Goal: Task Accomplishment & Management: Manage account settings

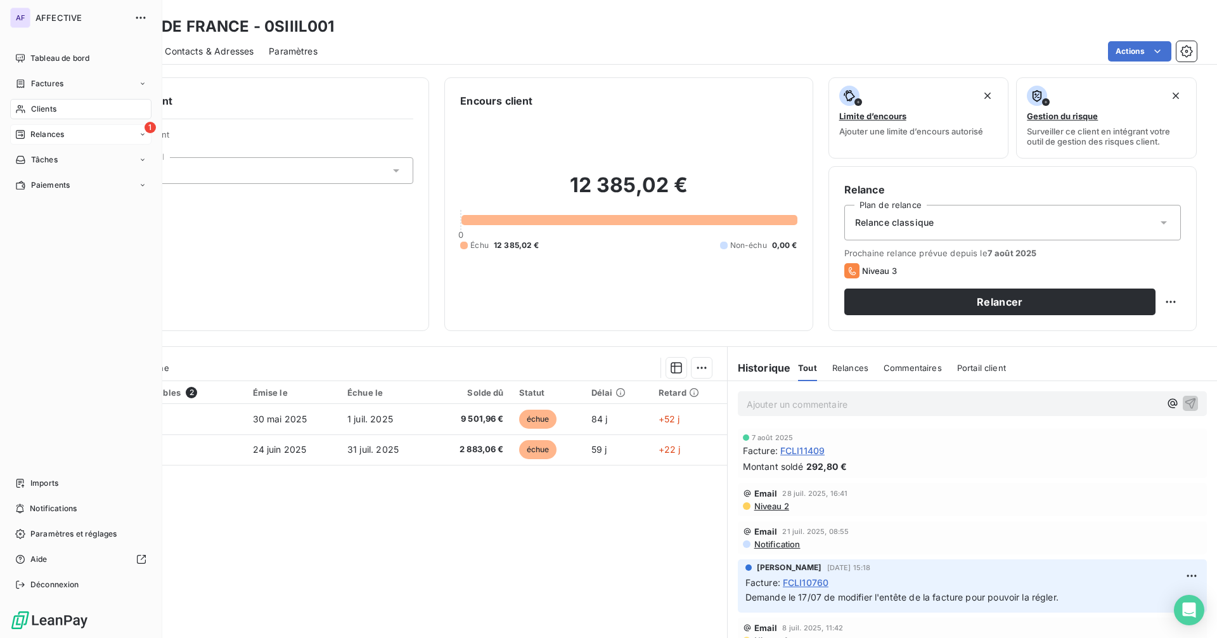
click at [35, 136] on span "Relances" at bounding box center [47, 134] width 34 height 11
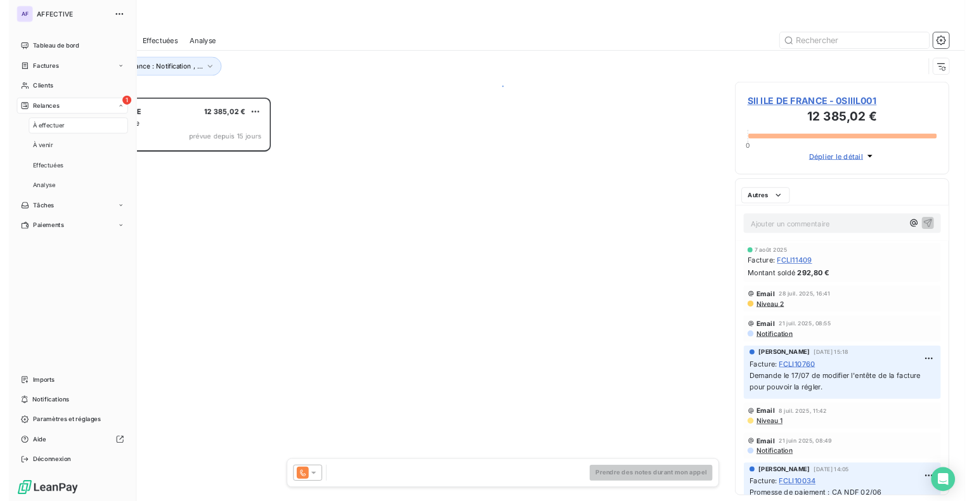
scroll to position [504, 263]
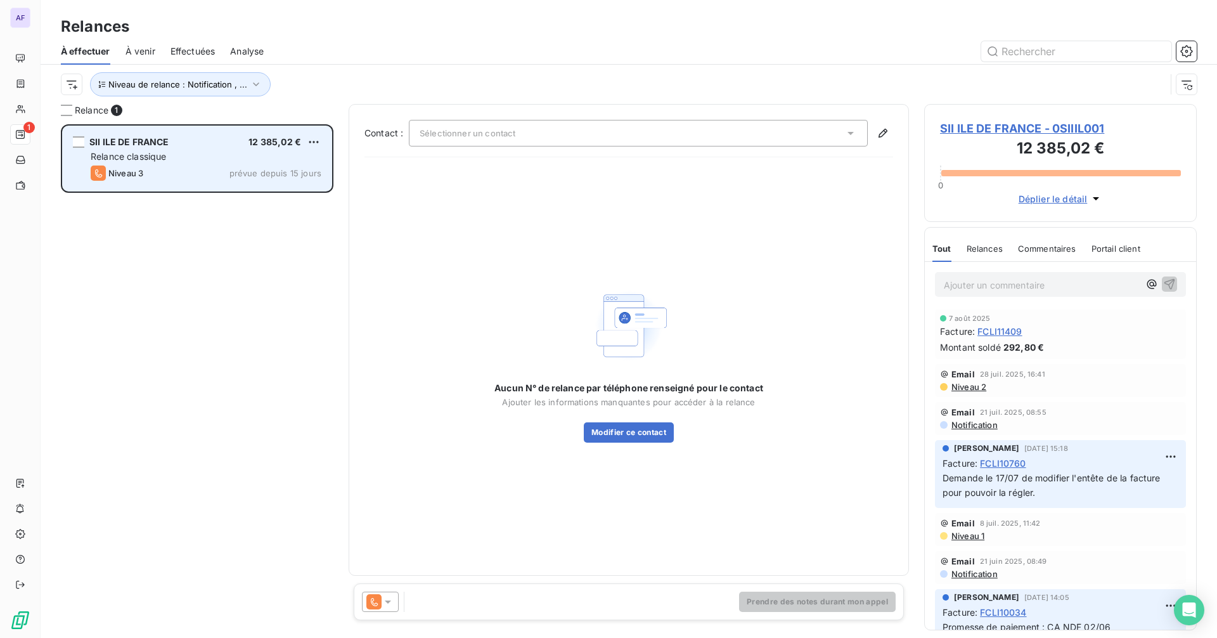
click at [226, 155] on div "Relance classique" at bounding box center [206, 156] width 231 height 13
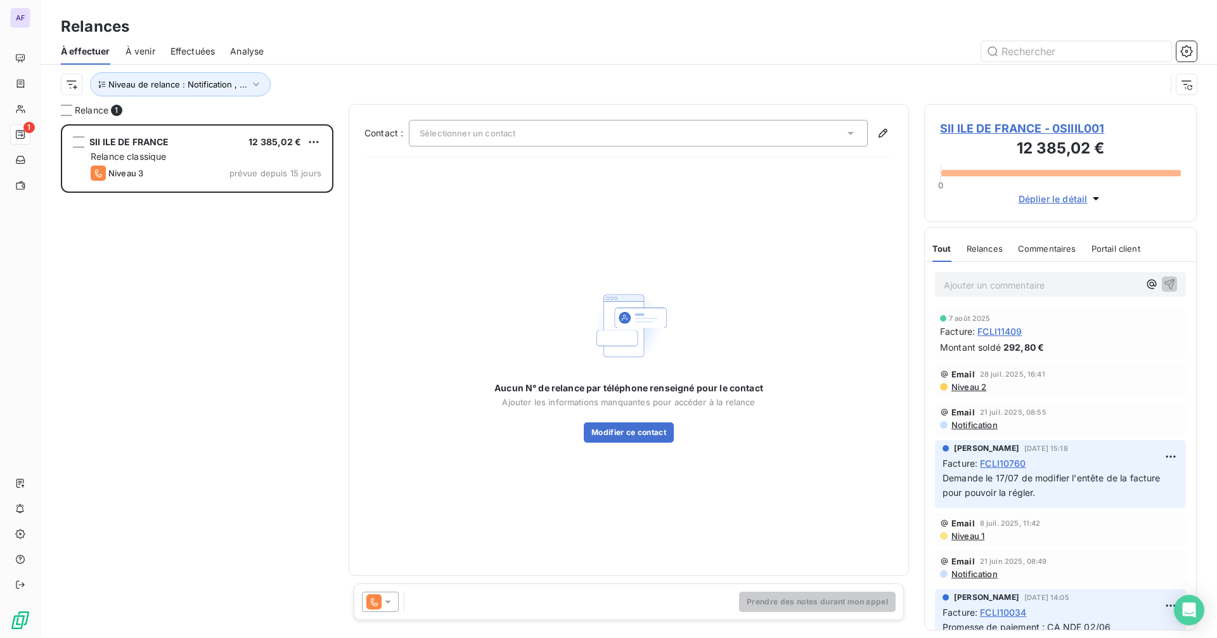
click at [1079, 131] on span "SII ILE DE FRANCE - 0SIIIL001" at bounding box center [1060, 128] width 241 height 17
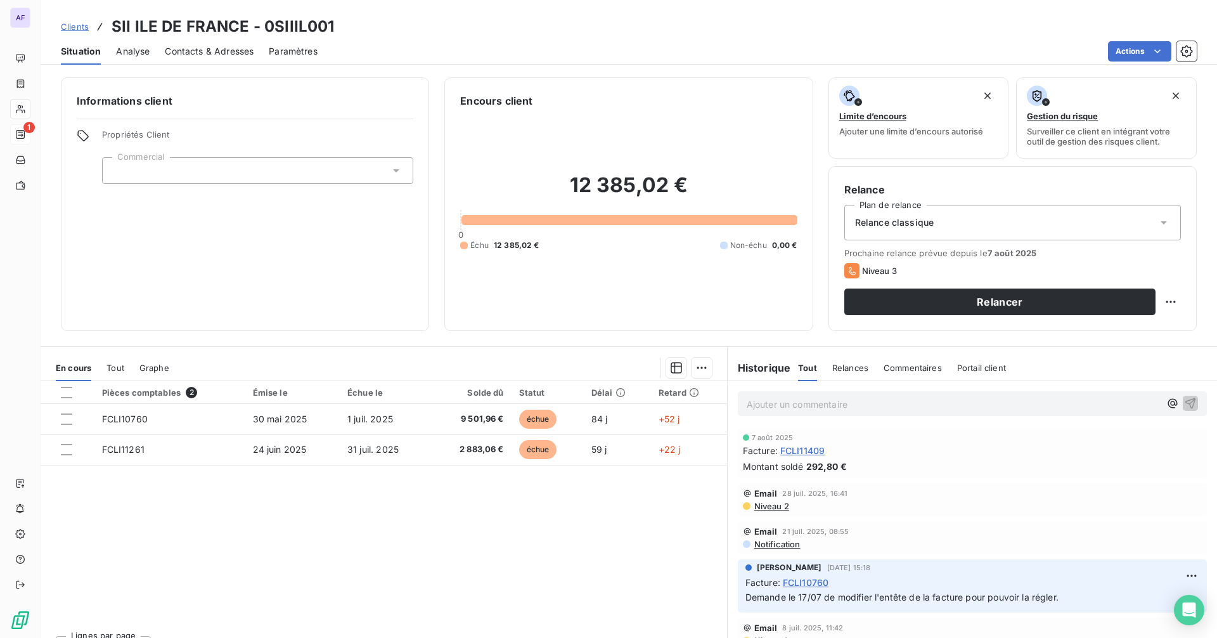
click at [772, 509] on span "Niveau 2" at bounding box center [771, 506] width 36 height 10
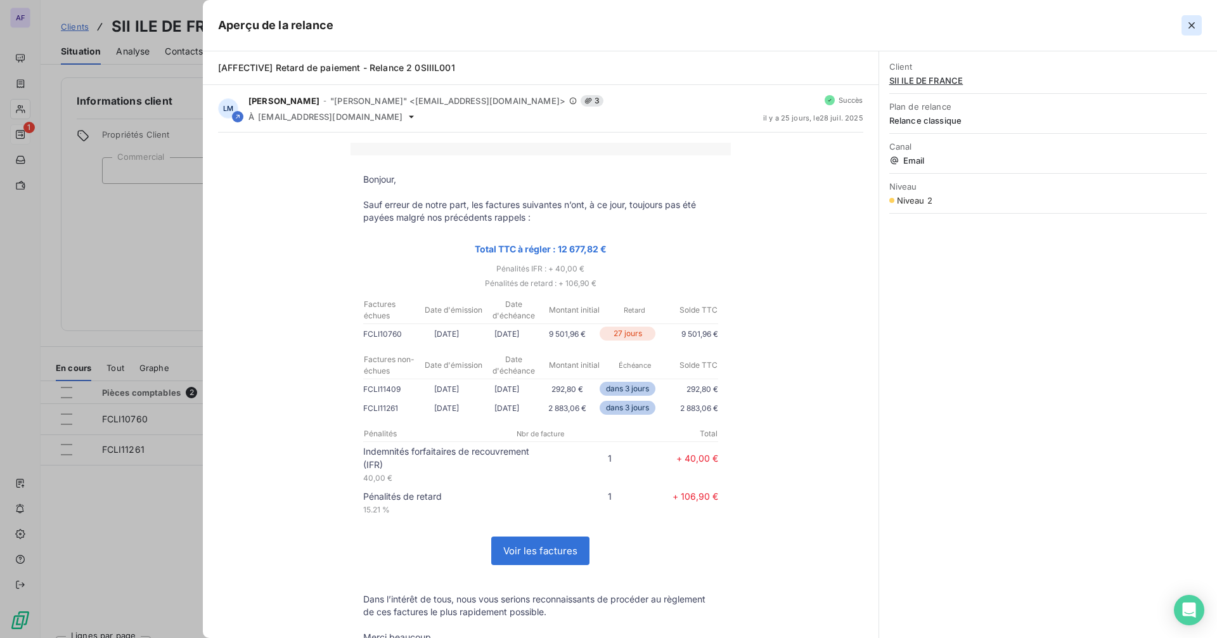
click at [1187, 25] on icon "button" at bounding box center [1192, 25] width 13 height 13
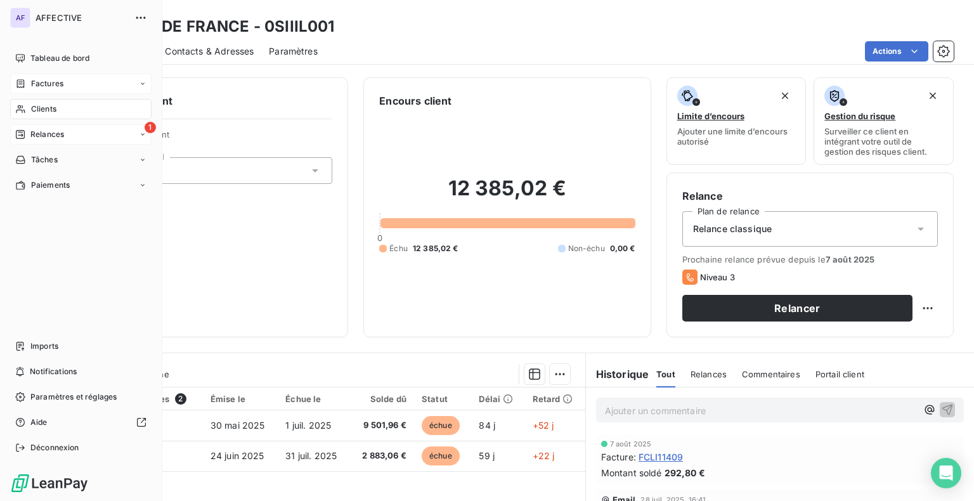
click at [23, 82] on icon at bounding box center [20, 84] width 11 height 10
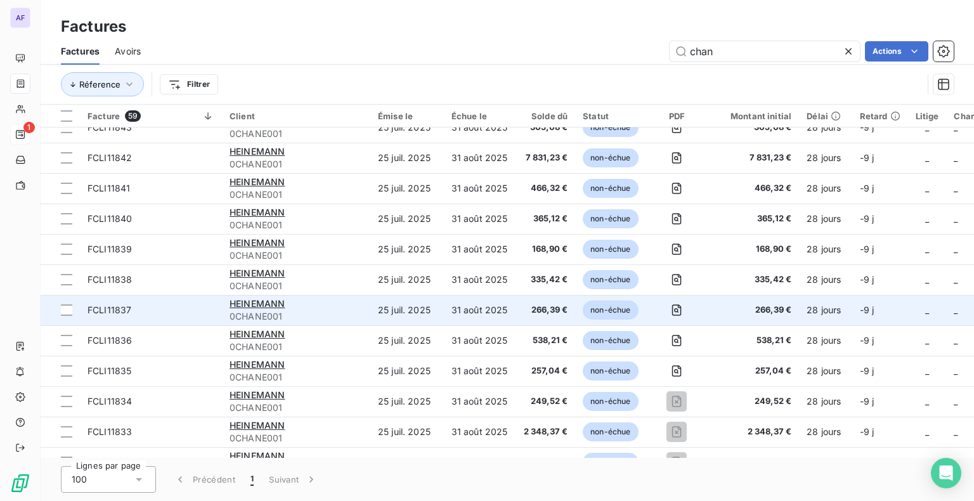
scroll to position [127, 0]
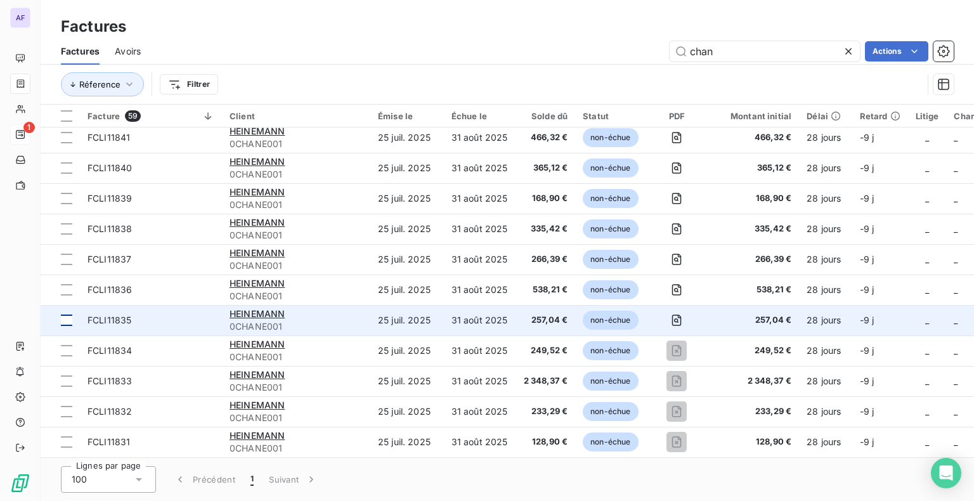
type input "chan"
click at [66, 323] on div at bounding box center [66, 320] width 11 height 11
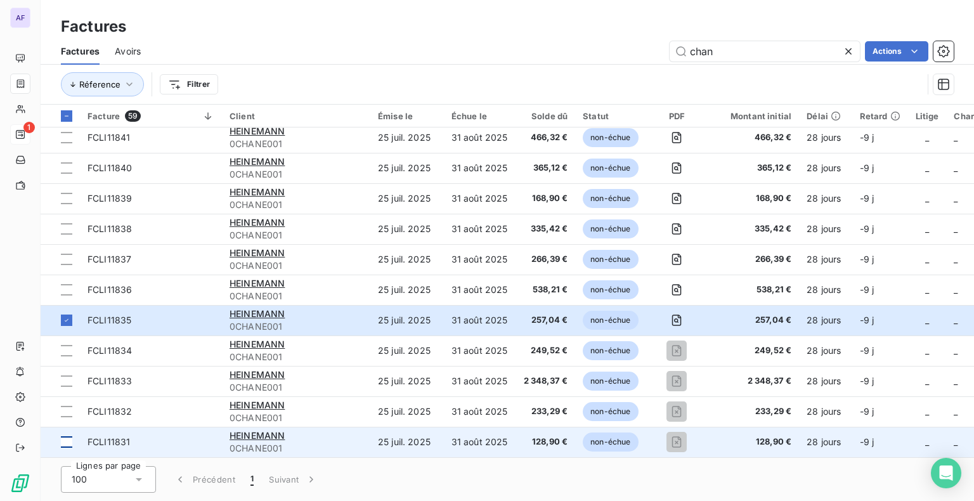
click at [63, 442] on div at bounding box center [66, 441] width 11 height 11
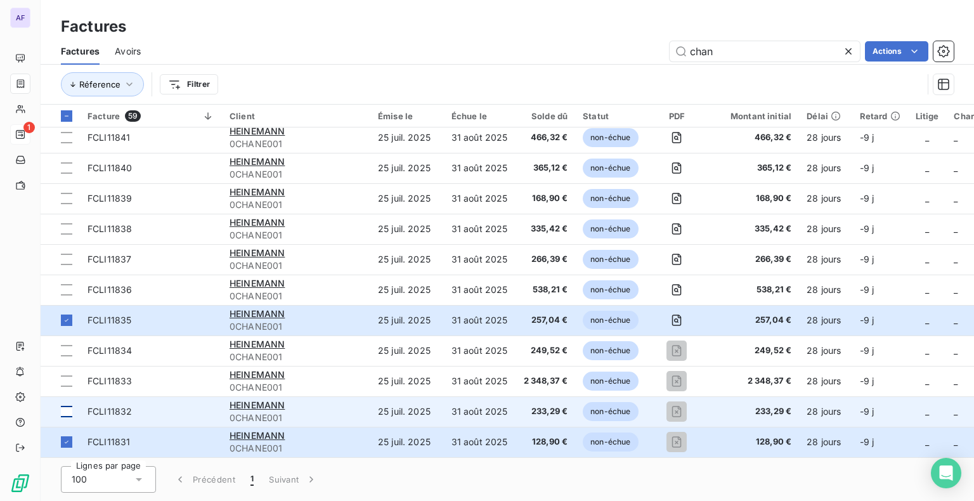
click at [67, 413] on div at bounding box center [66, 411] width 11 height 11
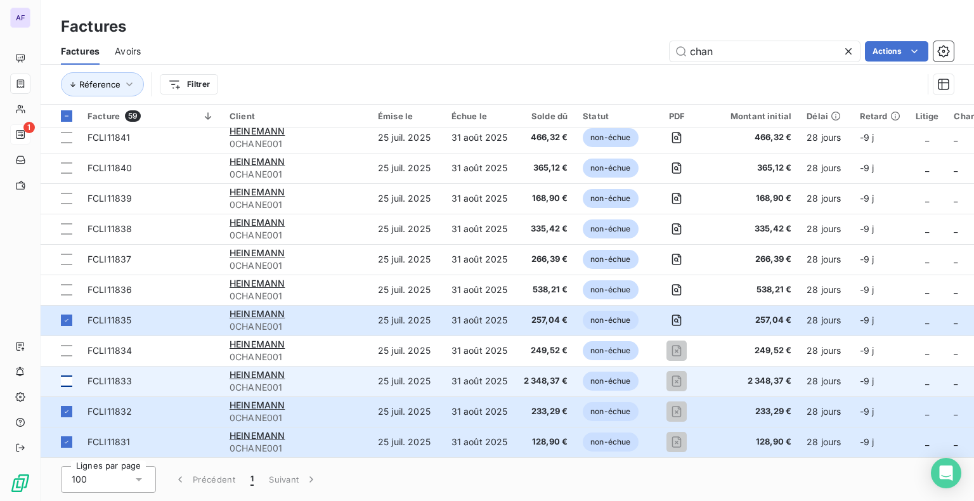
click at [68, 375] on div at bounding box center [66, 380] width 11 height 11
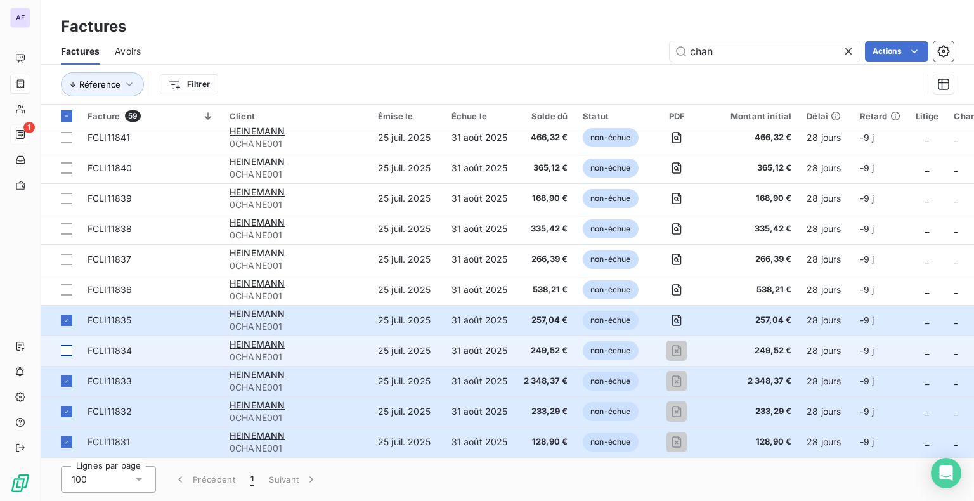
click at [69, 351] on div at bounding box center [66, 350] width 11 height 11
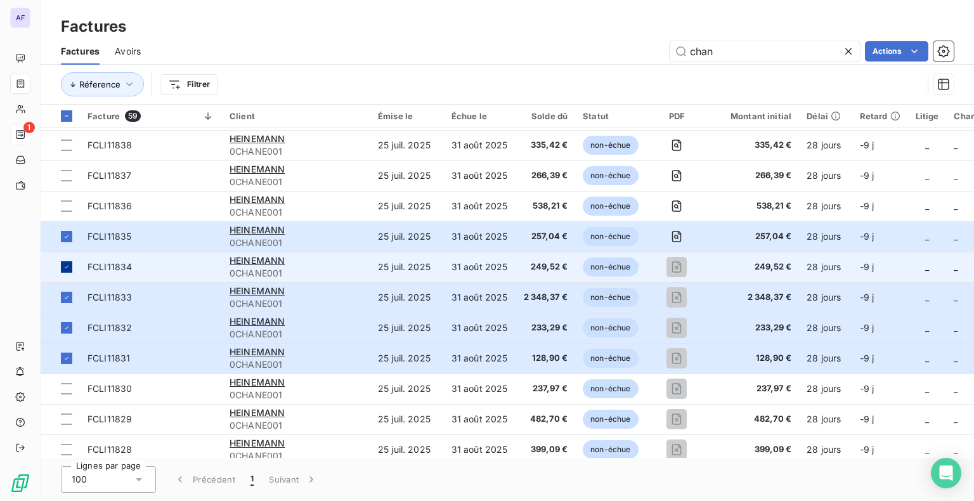
scroll to position [254, 0]
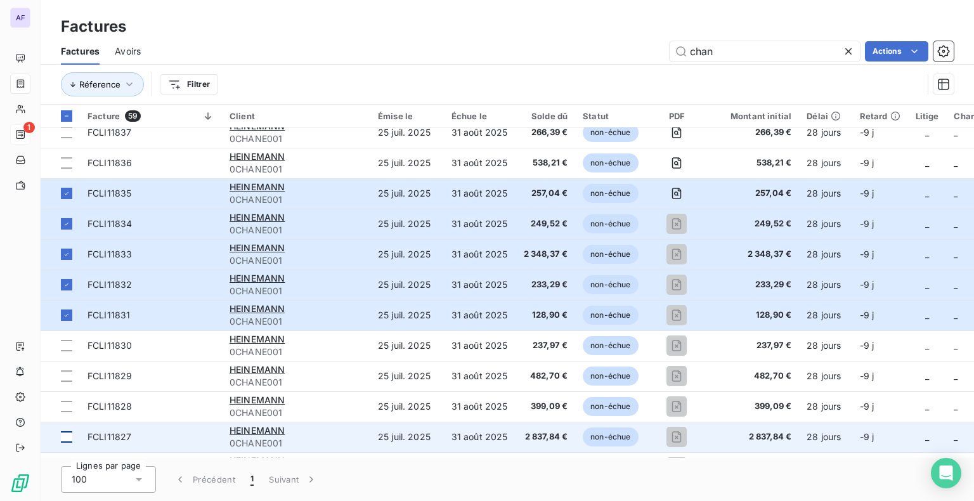
click at [67, 438] on div at bounding box center [66, 436] width 11 height 11
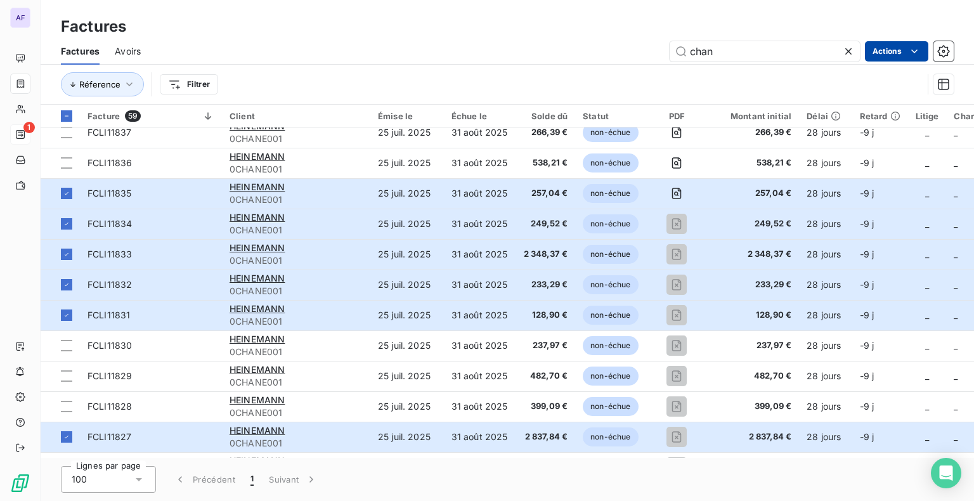
click at [875, 53] on html "AF 1 Factures Factures Avoirs chan Actions Réference Filtrer Facture 59 Client …" at bounding box center [487, 250] width 974 height 501
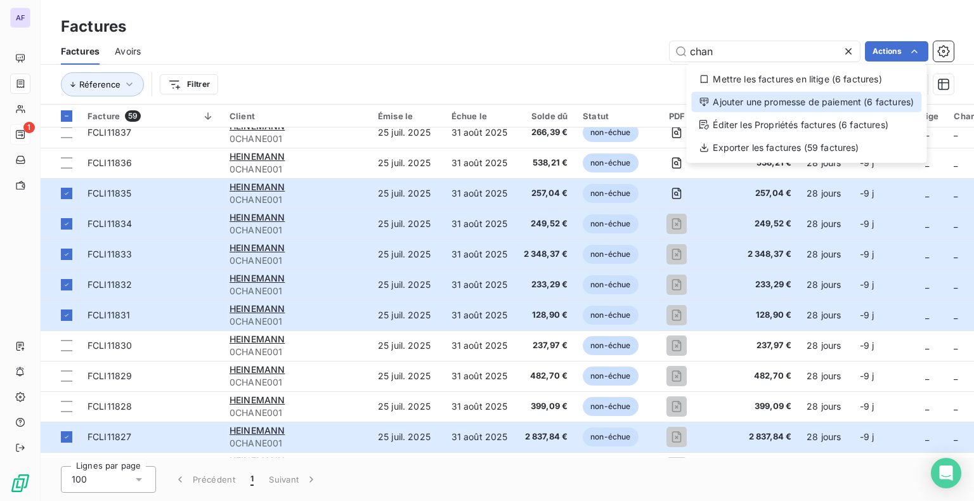
click at [786, 105] on div "Ajouter une promesse de paiement (6 factures)" at bounding box center [806, 102] width 230 height 20
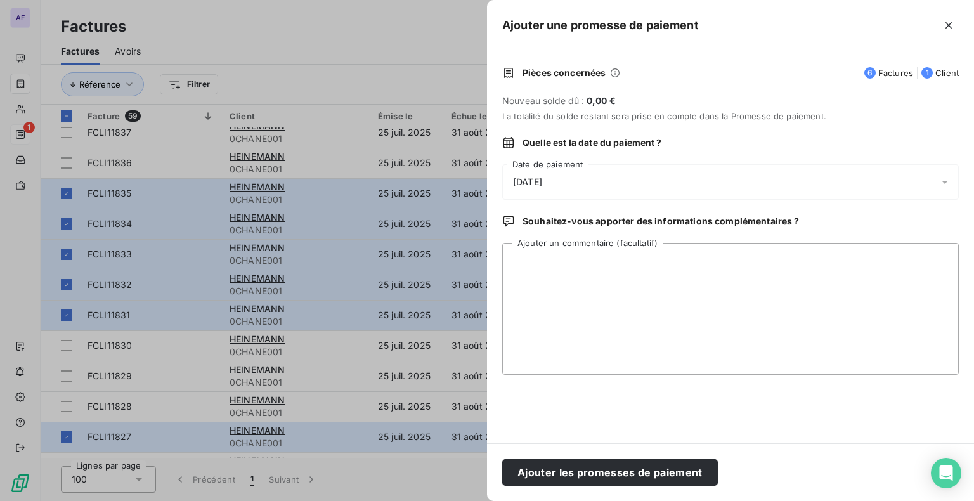
click at [576, 185] on div "[DATE]" at bounding box center [730, 182] width 457 height 36
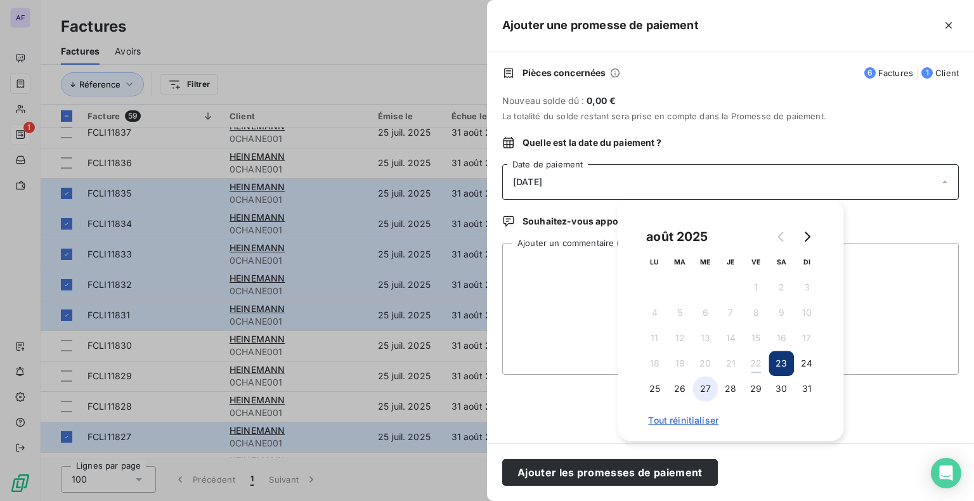
click at [710, 384] on button "27" at bounding box center [704, 388] width 25 height 25
click at [711, 394] on button "27" at bounding box center [704, 388] width 25 height 25
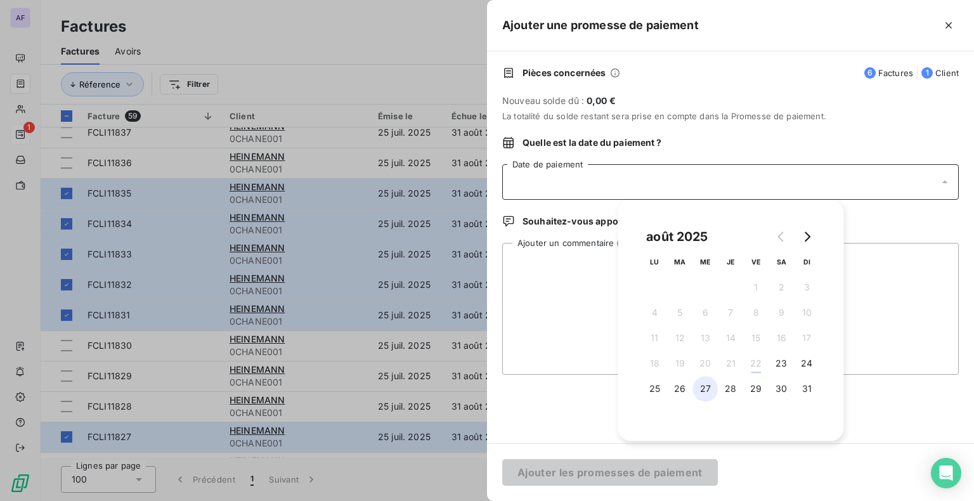
click at [710, 392] on button "27" at bounding box center [704, 388] width 25 height 25
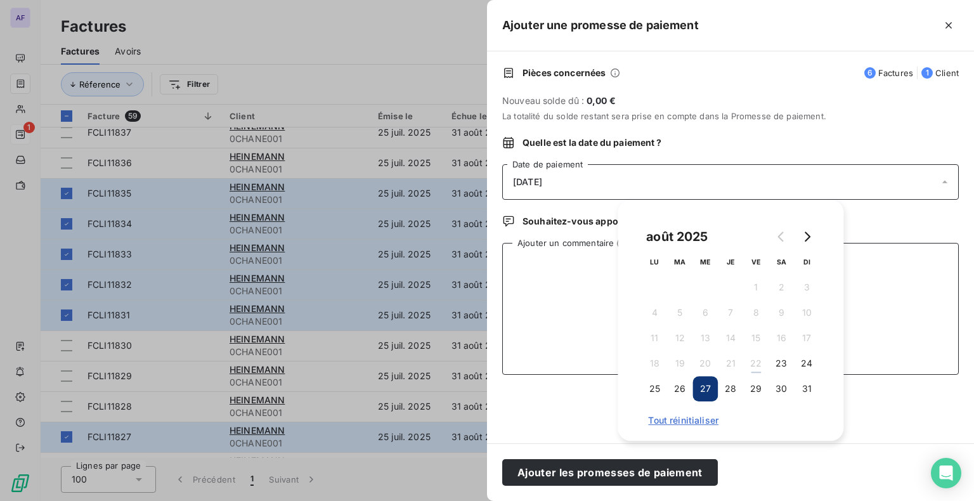
click at [566, 295] on textarea "Ajouter un commentaire (facultatif)" at bounding box center [730, 309] width 457 height 132
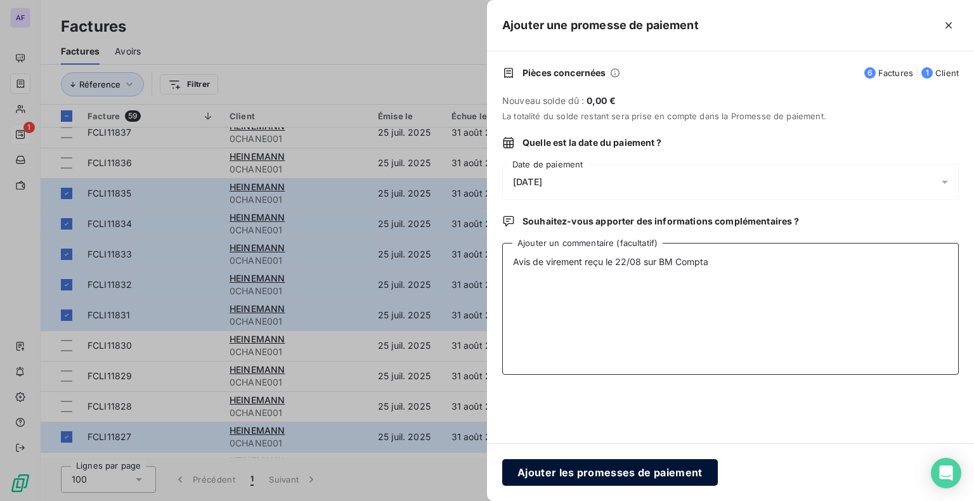
type textarea "Avis de virement reçu le 22/08 sur BM Compta"
click at [665, 469] on button "Ajouter les promesses de paiement" at bounding box center [610, 472] width 216 height 27
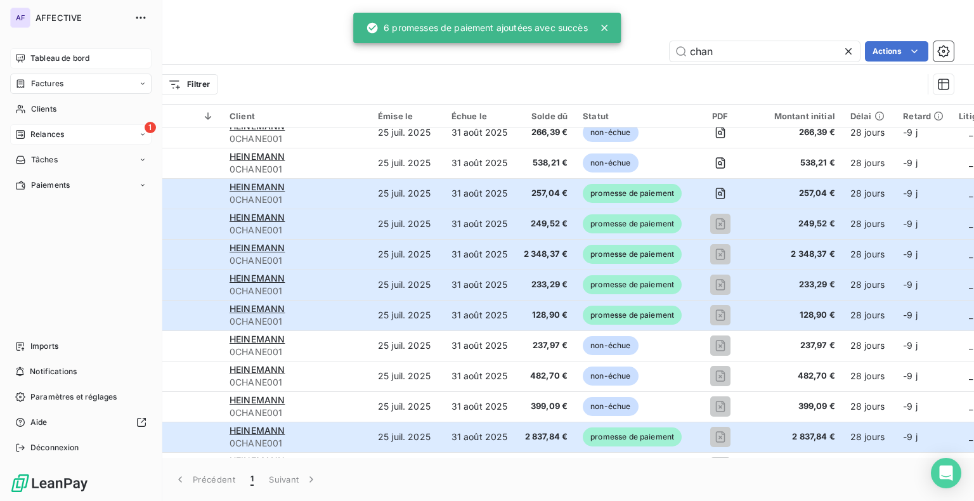
click at [32, 63] on span "Tableau de bord" at bounding box center [59, 58] width 59 height 11
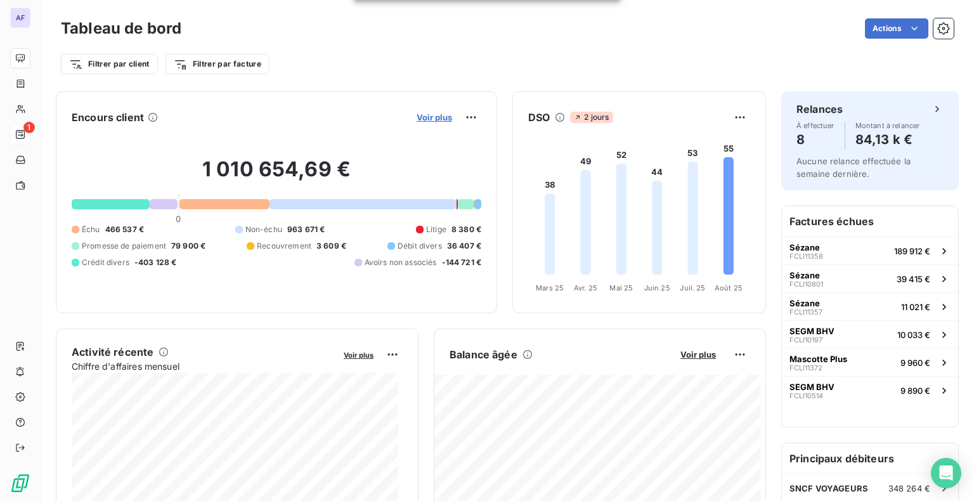
click at [420, 120] on span "Voir plus" at bounding box center [435, 117] width 36 height 10
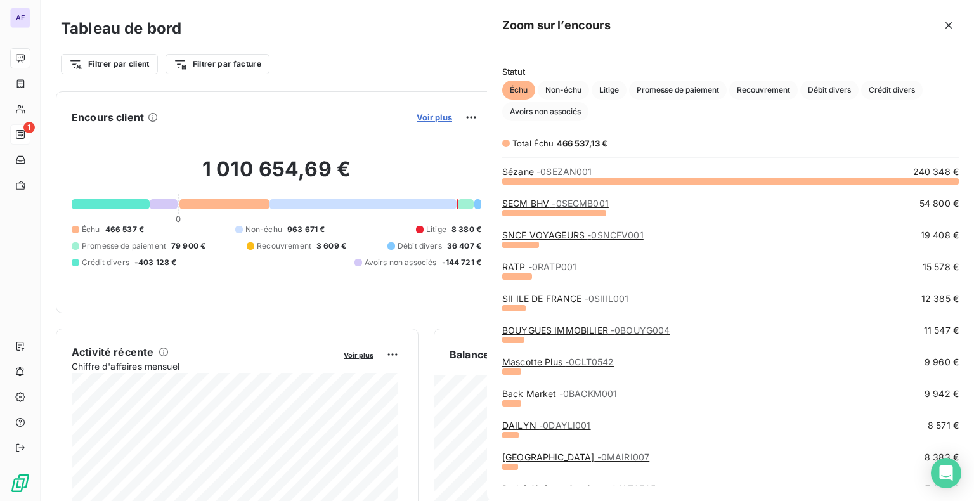
scroll to position [10, 10]
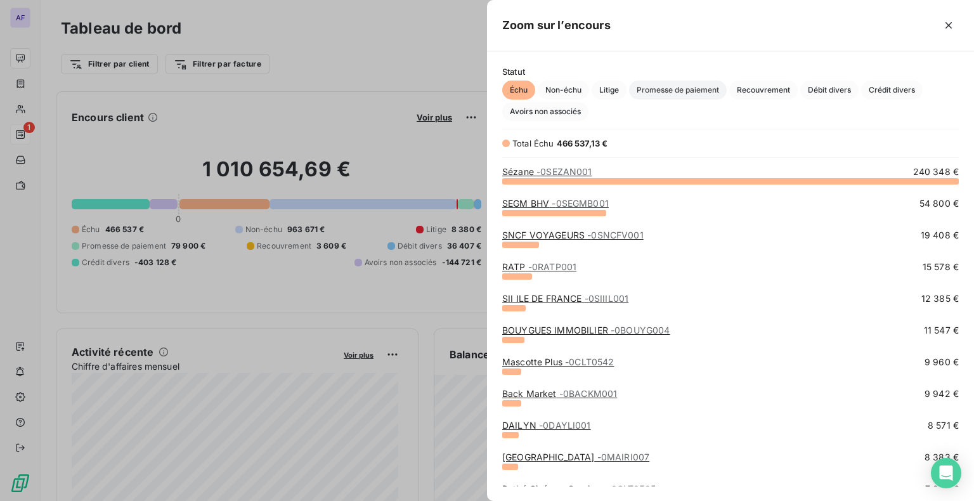
click at [699, 90] on span "Promesse de paiement" at bounding box center [678, 90] width 98 height 19
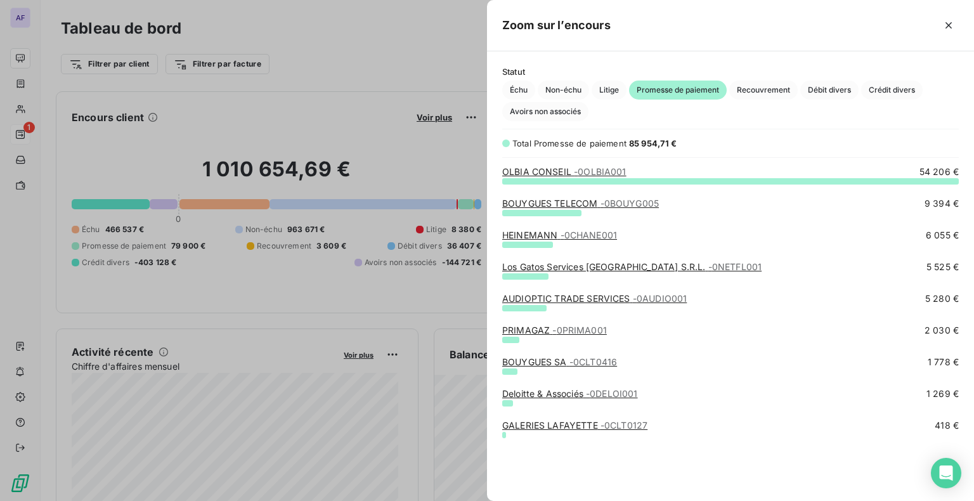
scroll to position [311, 477]
click at [949, 30] on icon "button" at bounding box center [948, 25] width 13 height 13
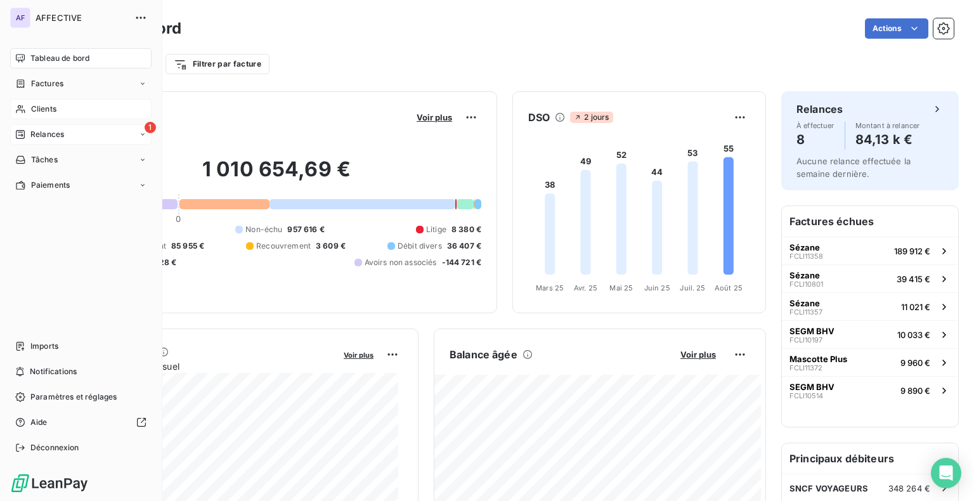
click at [56, 113] on span "Clients" at bounding box center [43, 108] width 25 height 11
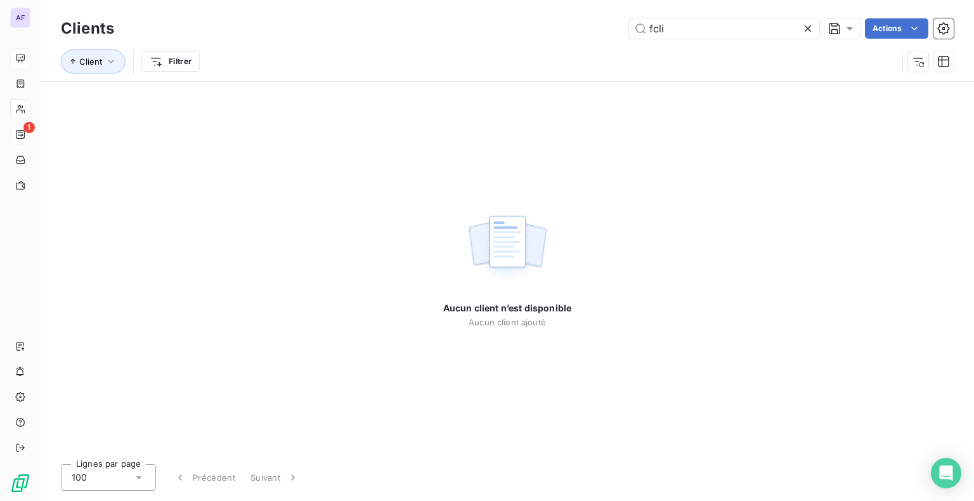
type input "fcli"
click at [807, 29] on icon at bounding box center [808, 28] width 6 height 6
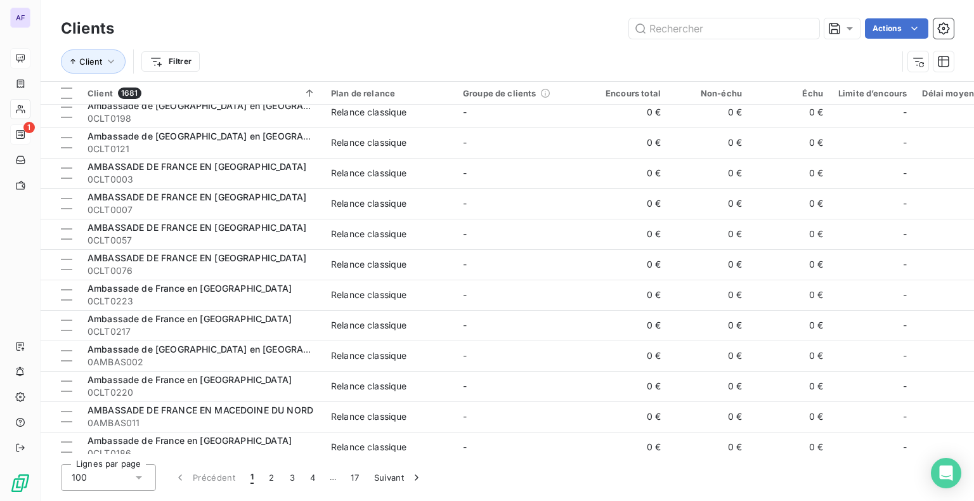
scroll to position [2699, 0]
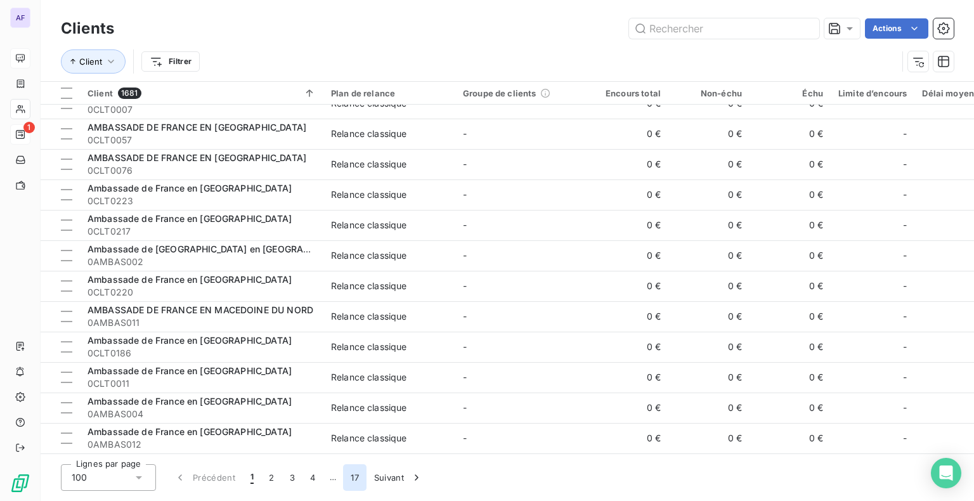
click at [351, 477] on button "17" at bounding box center [354, 477] width 23 height 27
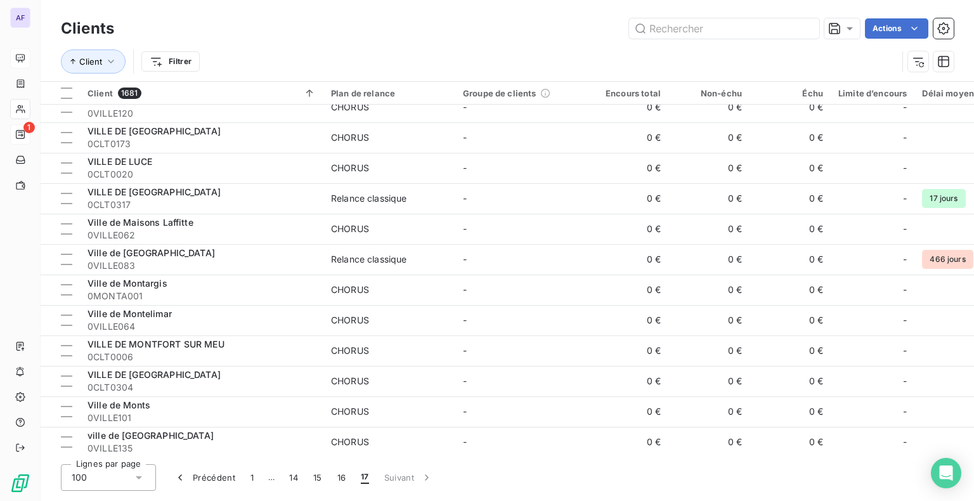
scroll to position [28, 0]
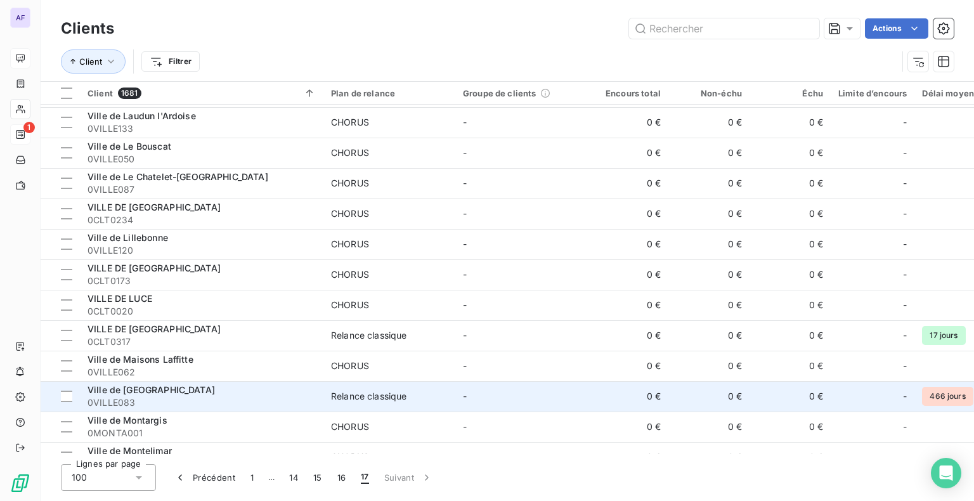
click at [569, 388] on td "-" at bounding box center [521, 396] width 132 height 30
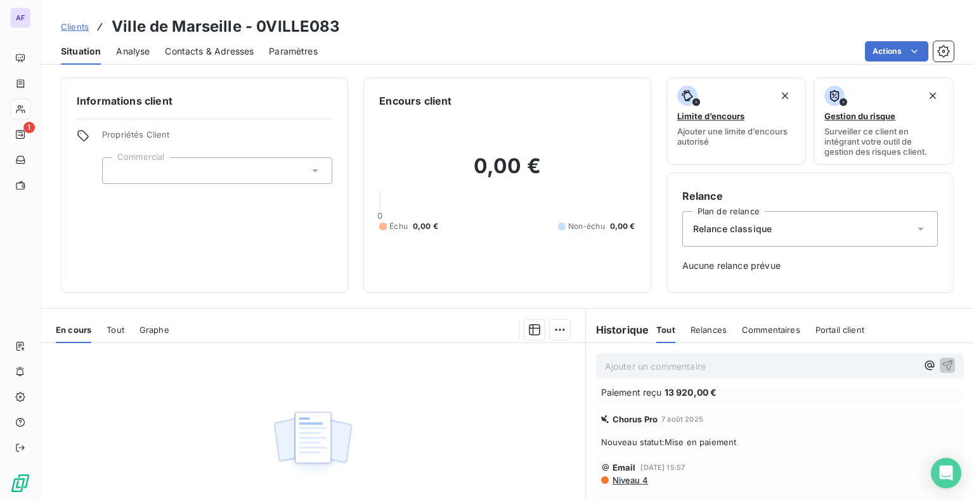
scroll to position [63, 0]
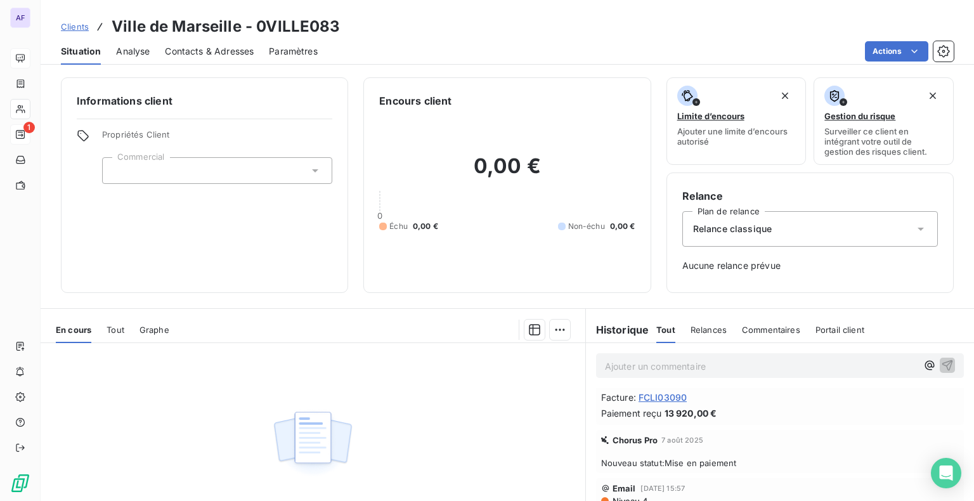
click at [666, 398] on span "FCLI03090" at bounding box center [663, 397] width 48 height 13
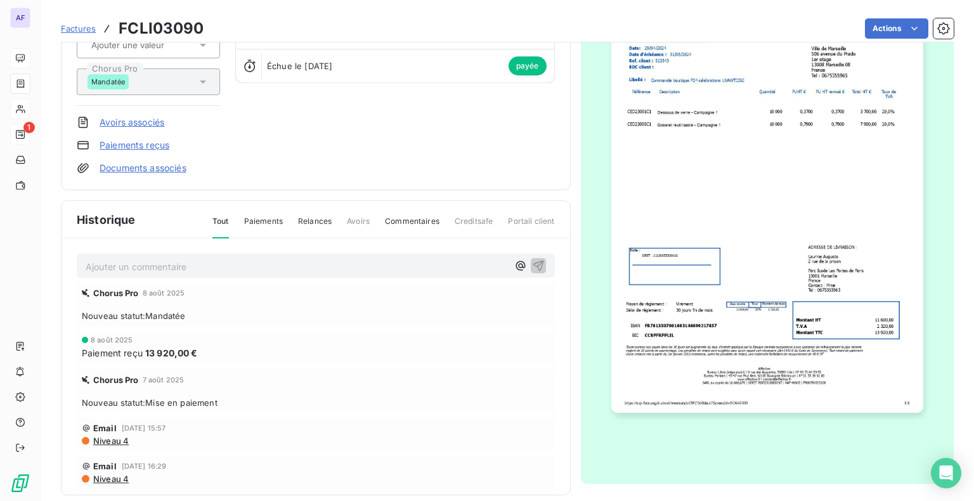
scroll to position [162, 0]
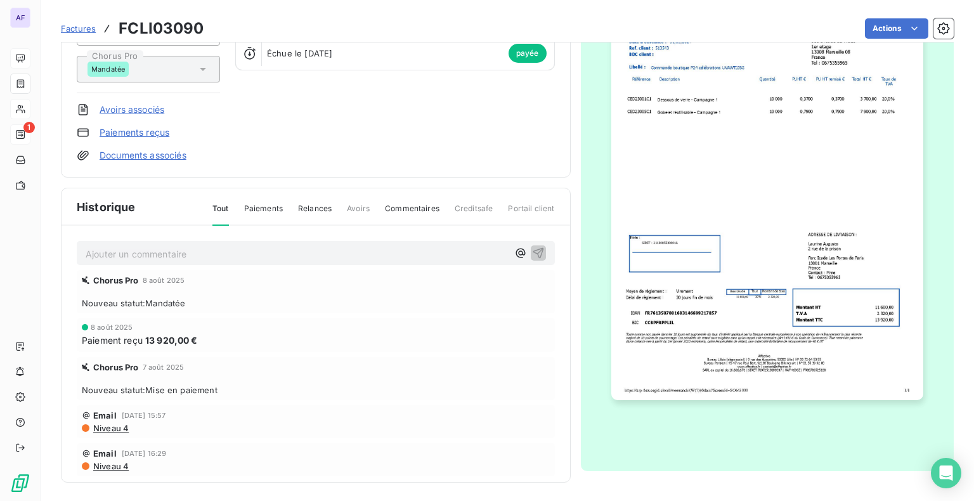
click at [262, 209] on span "Paiements" at bounding box center [263, 214] width 39 height 22
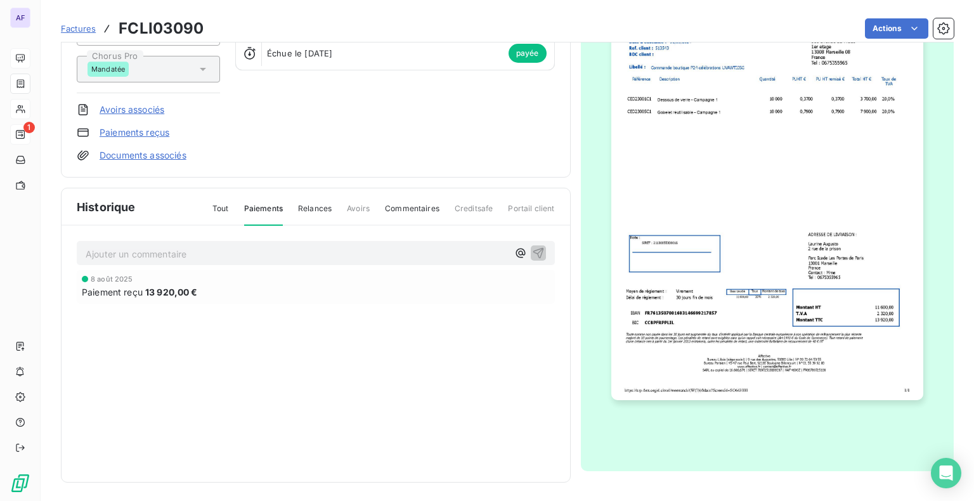
click at [337, 206] on div "Tout Paiements Relances Avoirs Commentaires Creditsafe Portail client" at bounding box center [376, 214] width 358 height 22
click at [312, 210] on span "Relances" at bounding box center [315, 214] width 34 height 22
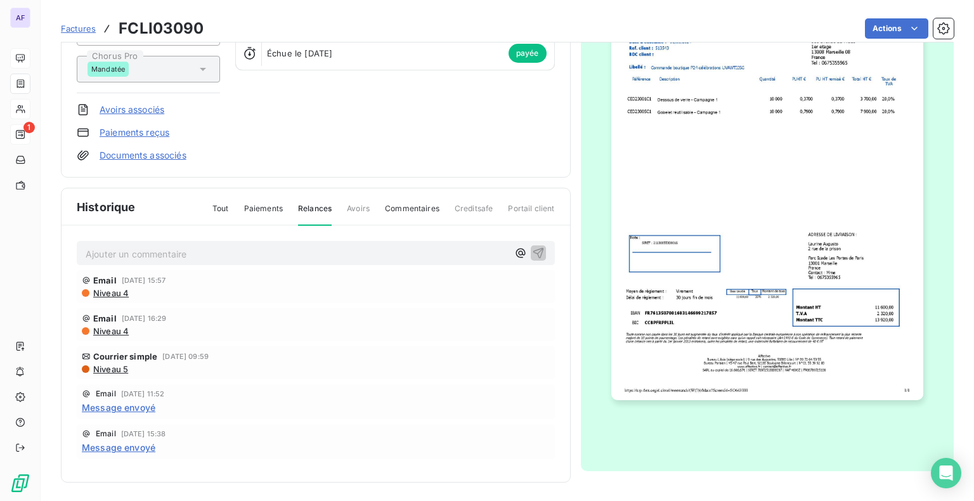
click at [393, 209] on span "Commentaires" at bounding box center [412, 214] width 55 height 22
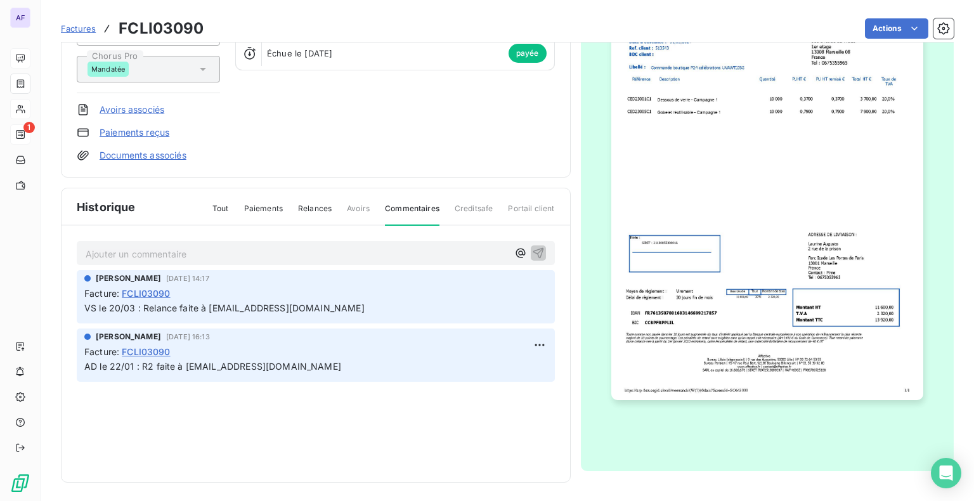
click at [223, 208] on span "Tout" at bounding box center [220, 214] width 16 height 22
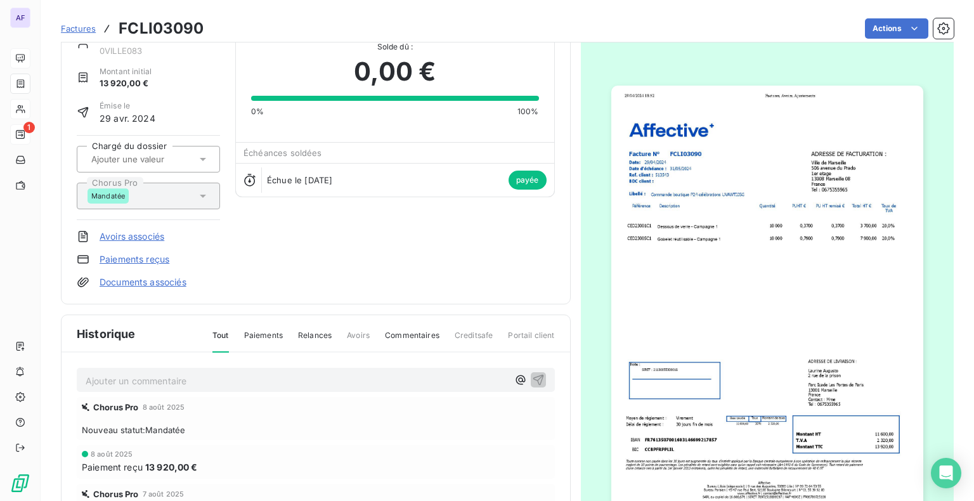
scroll to position [0, 0]
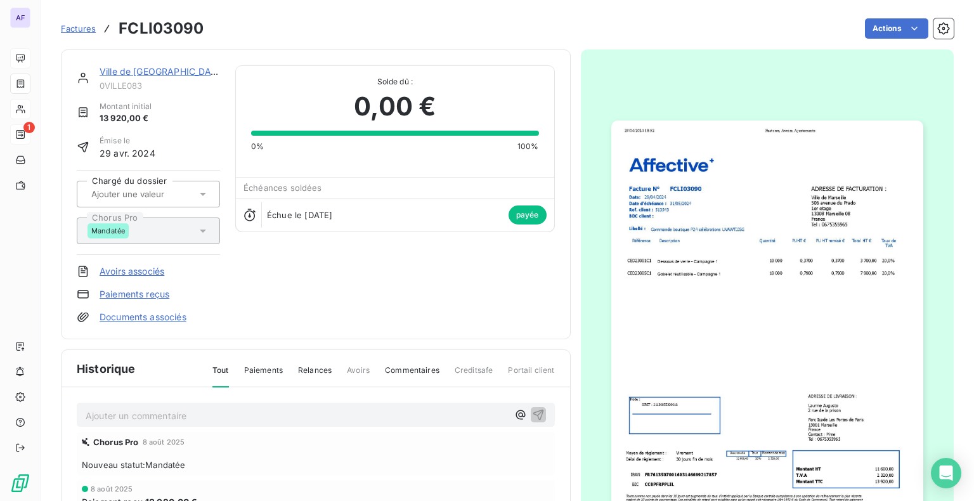
click at [415, 214] on div "Échue le [DATE] payée" at bounding box center [395, 215] width 318 height 34
click at [134, 74] on link "Ville de [GEOGRAPHIC_DATA]" at bounding box center [163, 71] width 126 height 11
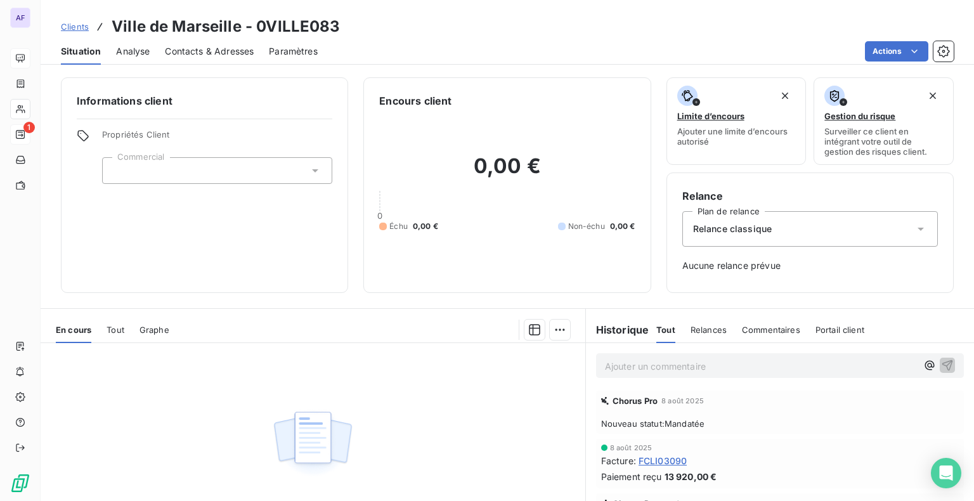
click at [227, 55] on span "Contacts & Adresses" at bounding box center [209, 51] width 89 height 13
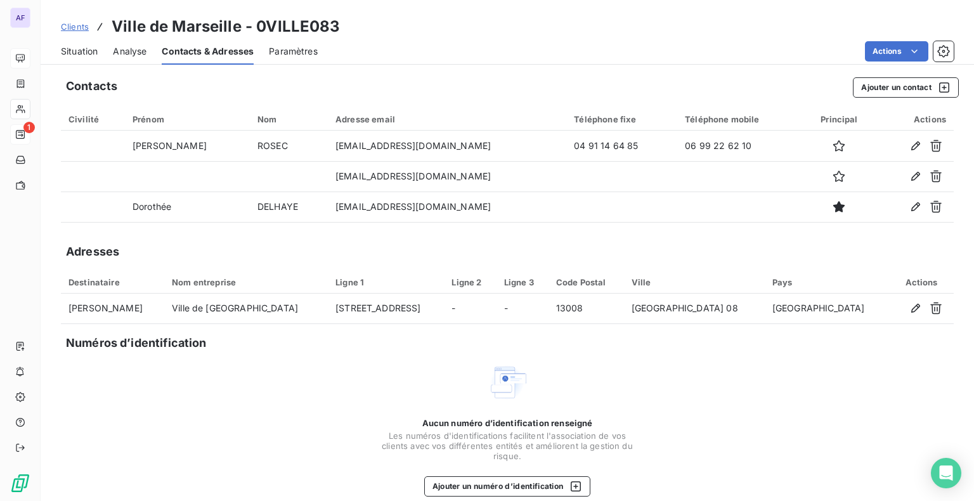
click at [124, 49] on span "Analyse" at bounding box center [130, 51] width 34 height 13
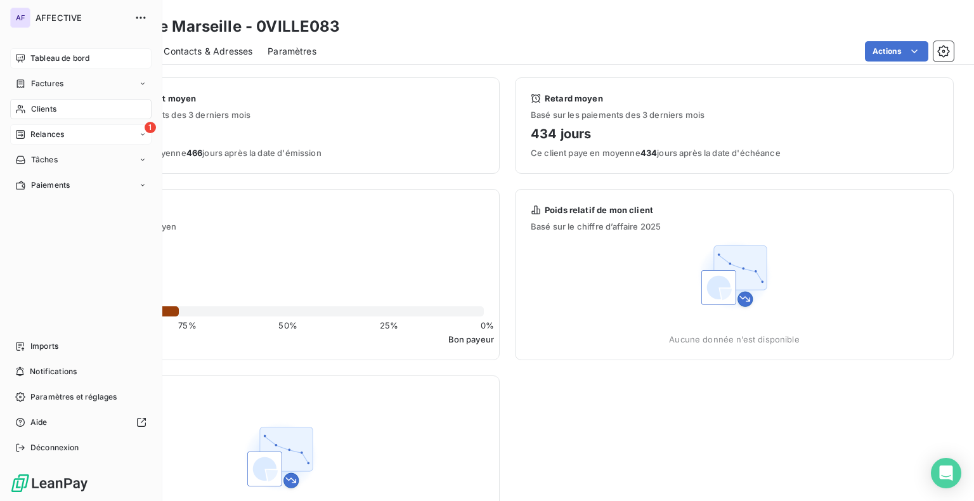
click at [28, 138] on div "Relances" at bounding box center [39, 134] width 49 height 11
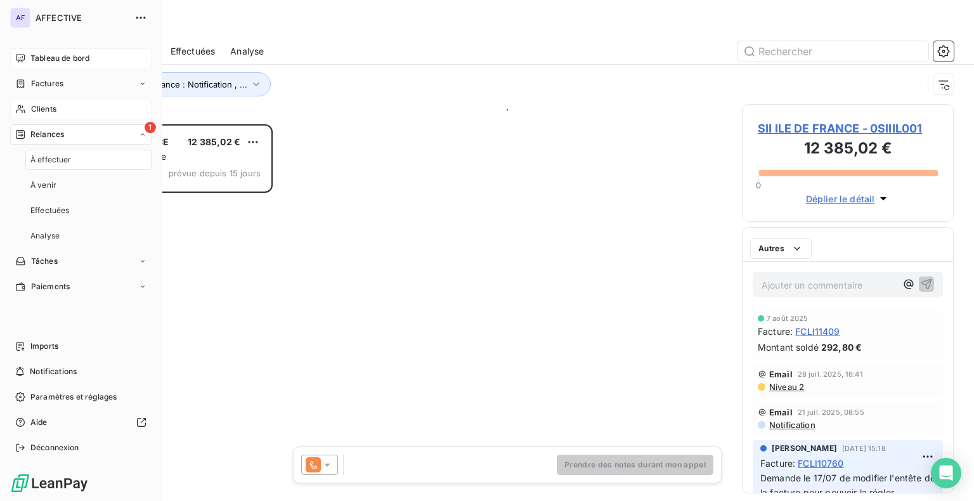
scroll to position [367, 202]
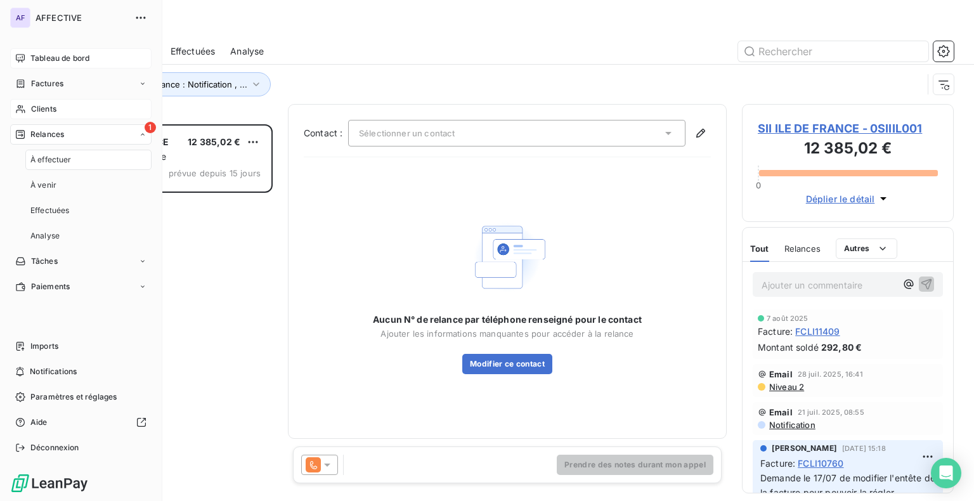
click at [43, 59] on span "Tableau de bord" at bounding box center [59, 58] width 59 height 11
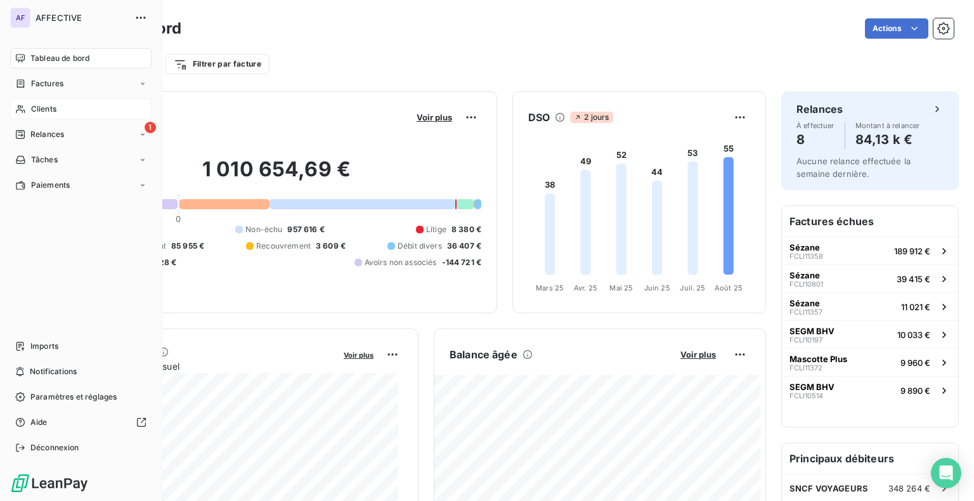
click at [76, 115] on div "Clients" at bounding box center [80, 109] width 141 height 20
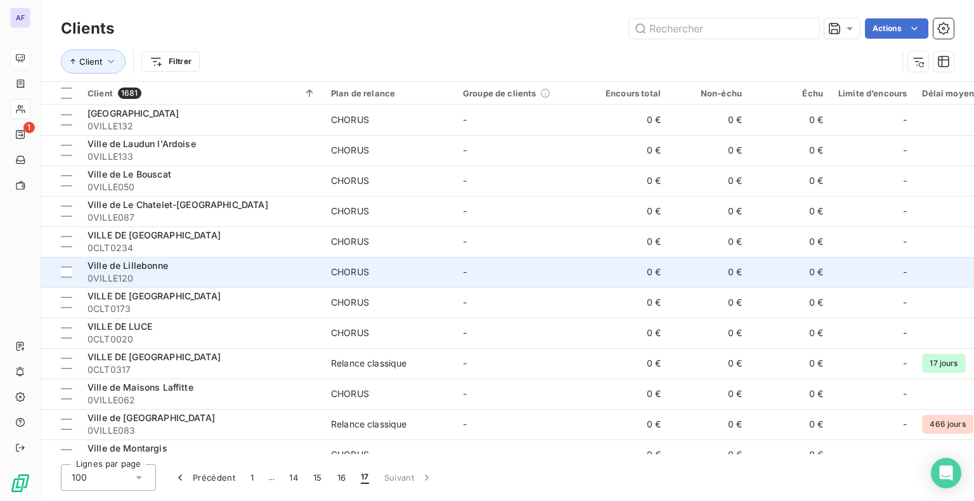
scroll to position [127, 0]
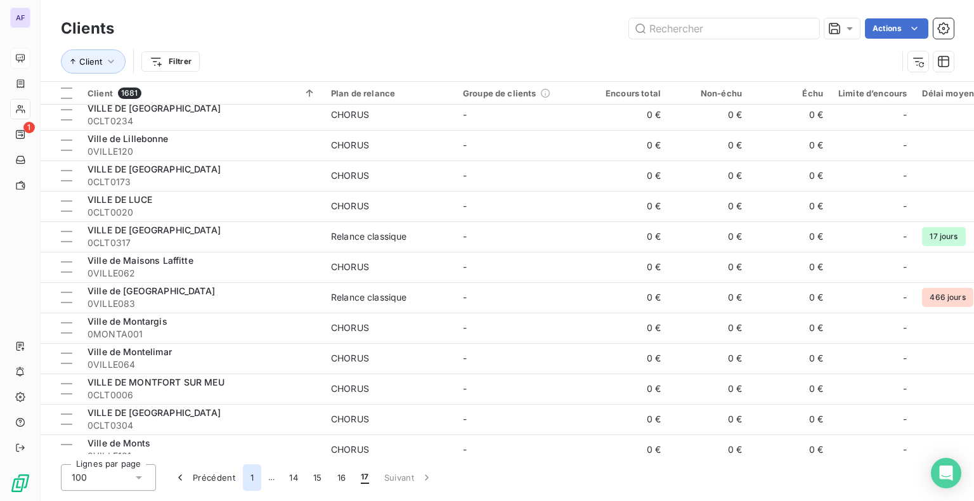
click at [254, 482] on button "1" at bounding box center [252, 477] width 18 height 27
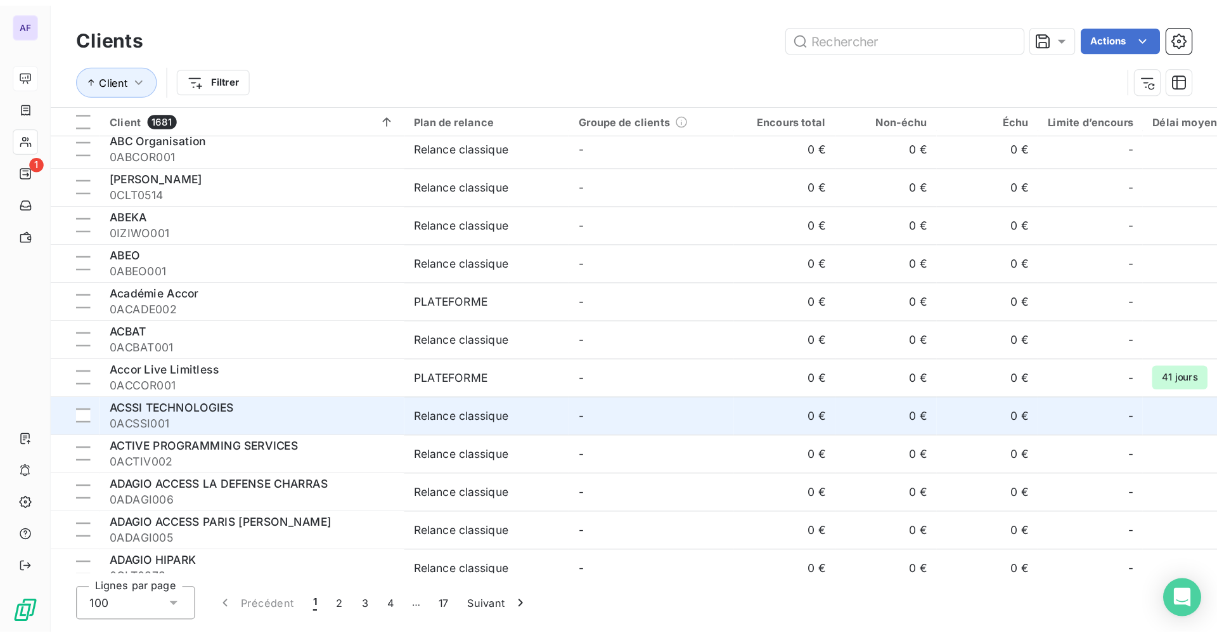
scroll to position [0, 0]
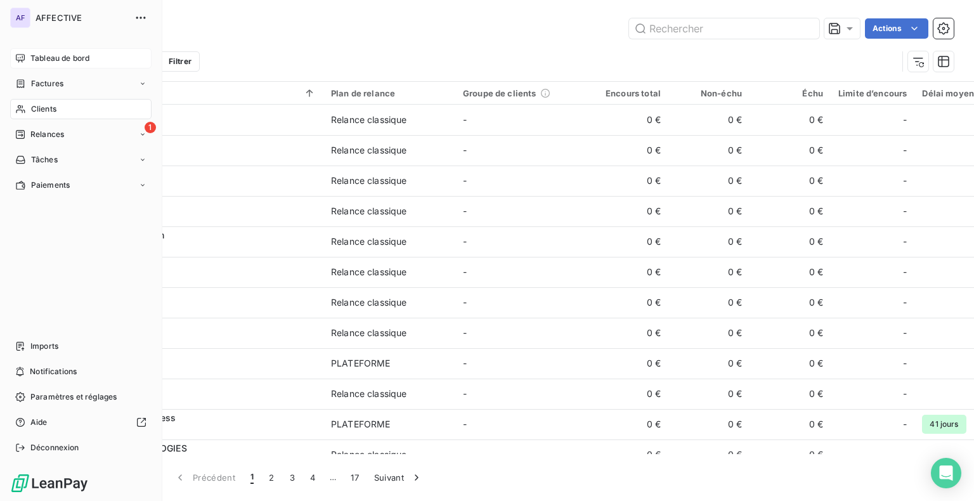
click at [37, 60] on span "Tableau de bord" at bounding box center [59, 58] width 59 height 11
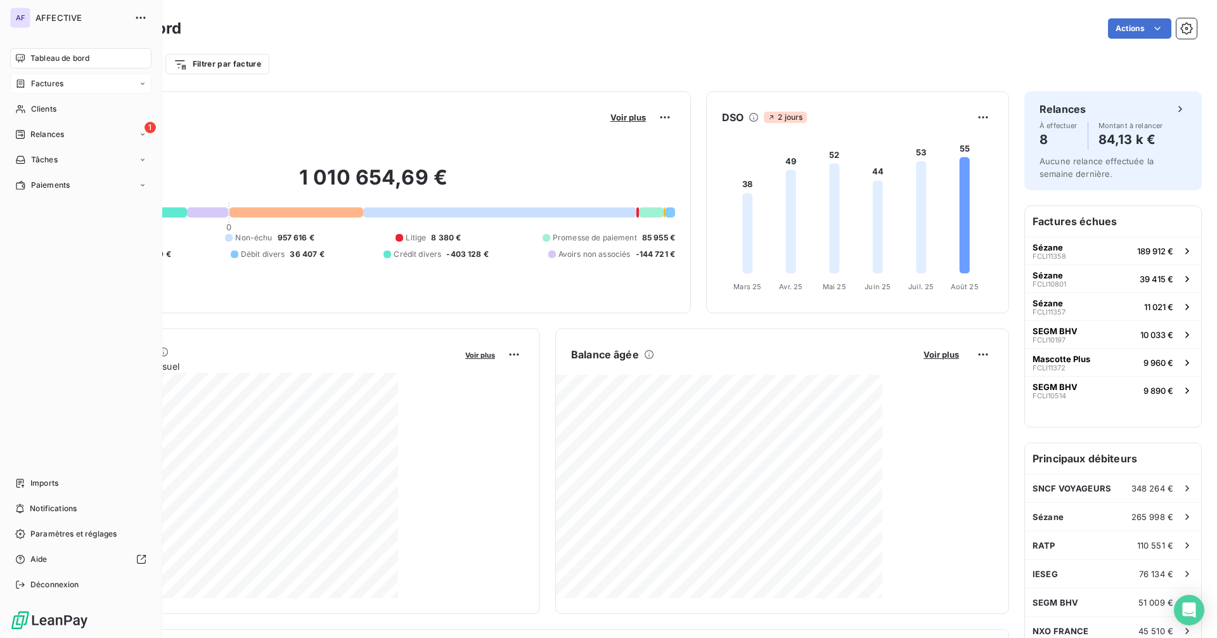
click at [31, 87] on span "Factures" at bounding box center [47, 83] width 32 height 11
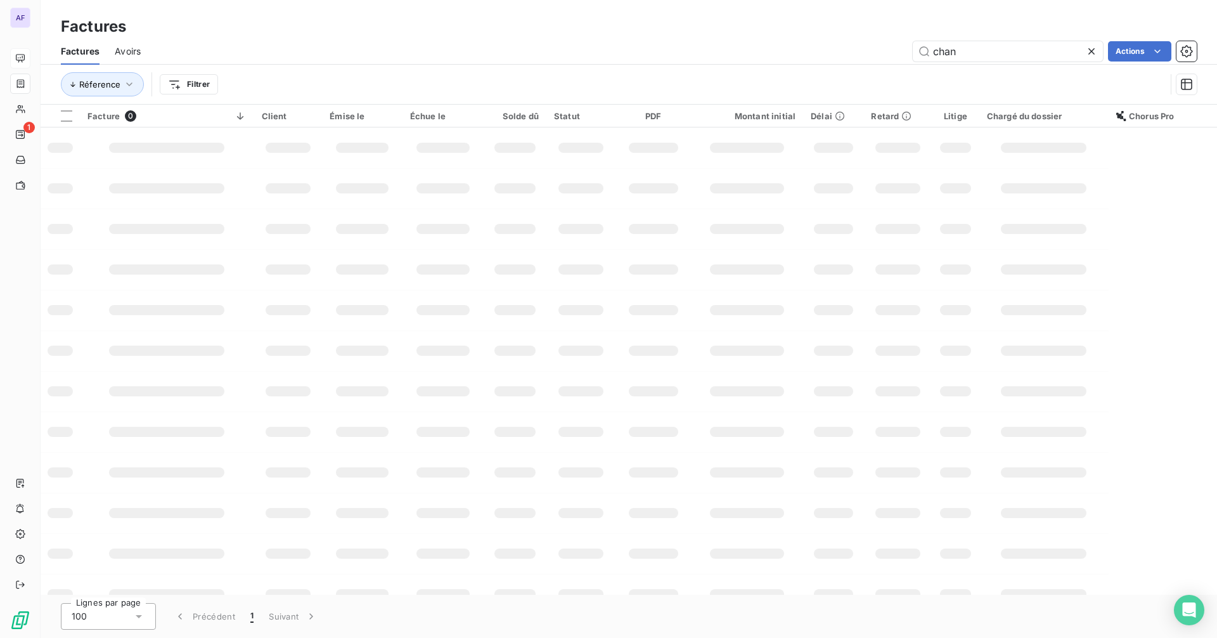
drag, startPoint x: 959, startPoint y: 58, endPoint x: 909, endPoint y: 63, distance: 51.0
click at [909, 63] on div "Factures Avoirs chan Actions" at bounding box center [629, 51] width 1177 height 27
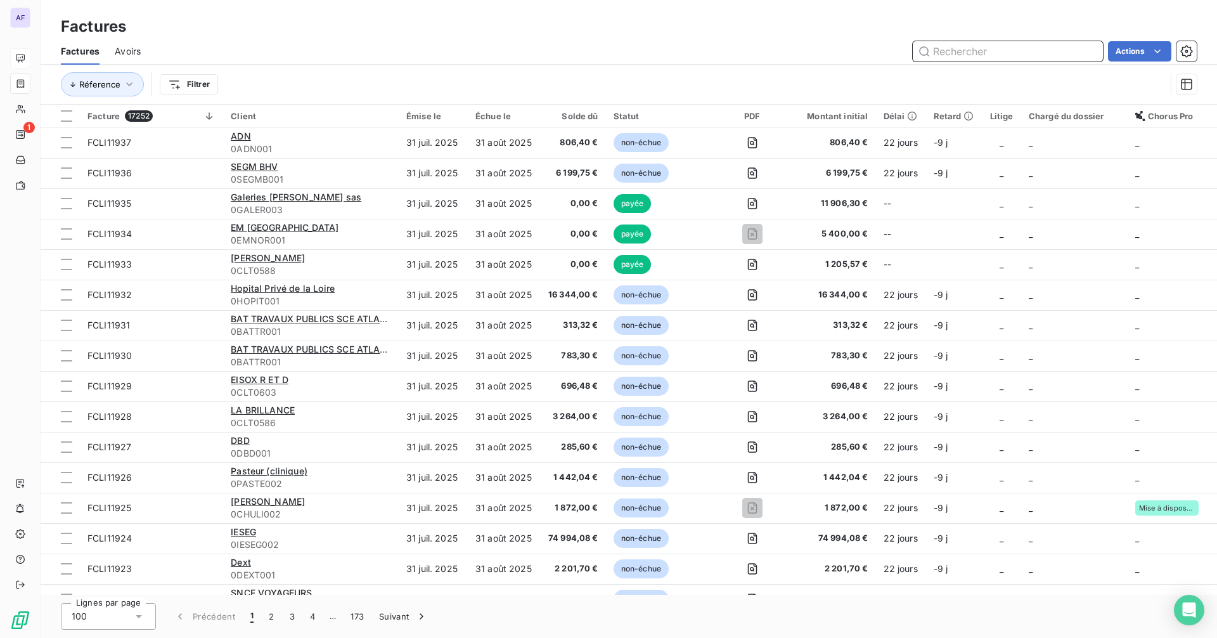
click at [987, 55] on input "text" at bounding box center [1008, 51] width 190 height 20
type input "synergie"
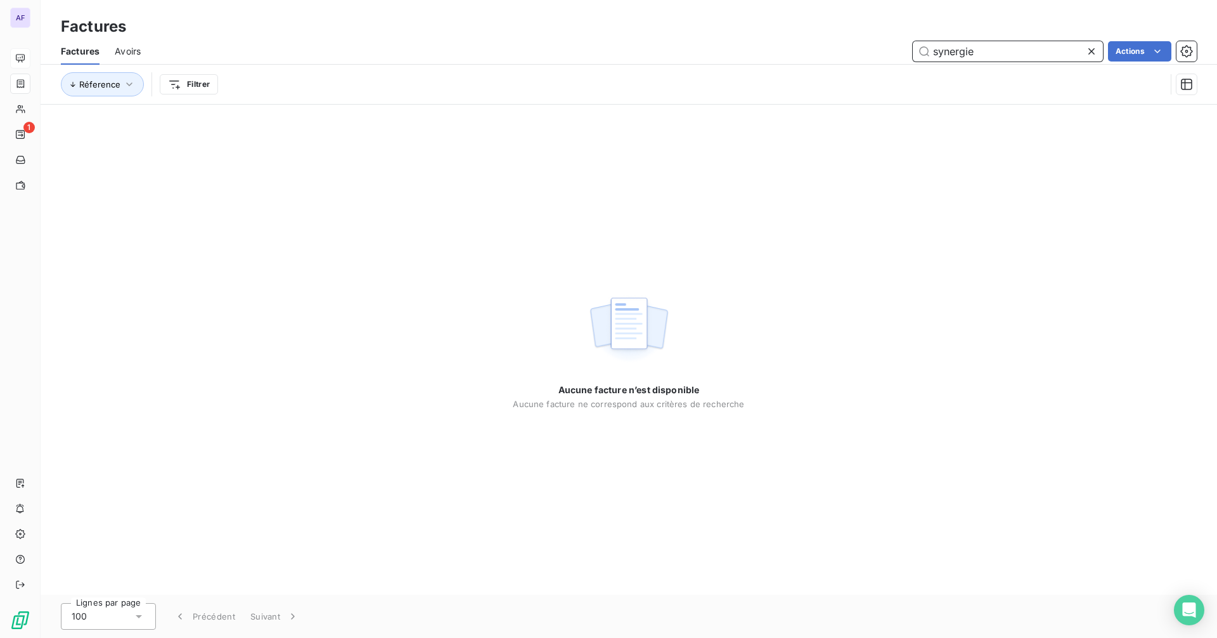
drag, startPoint x: 988, startPoint y: 55, endPoint x: 849, endPoint y: 48, distance: 139.0
click at [849, 48] on div "synergie Actions" at bounding box center [676, 51] width 1041 height 20
